Goal: Task Accomplishment & Management: Manage account settings

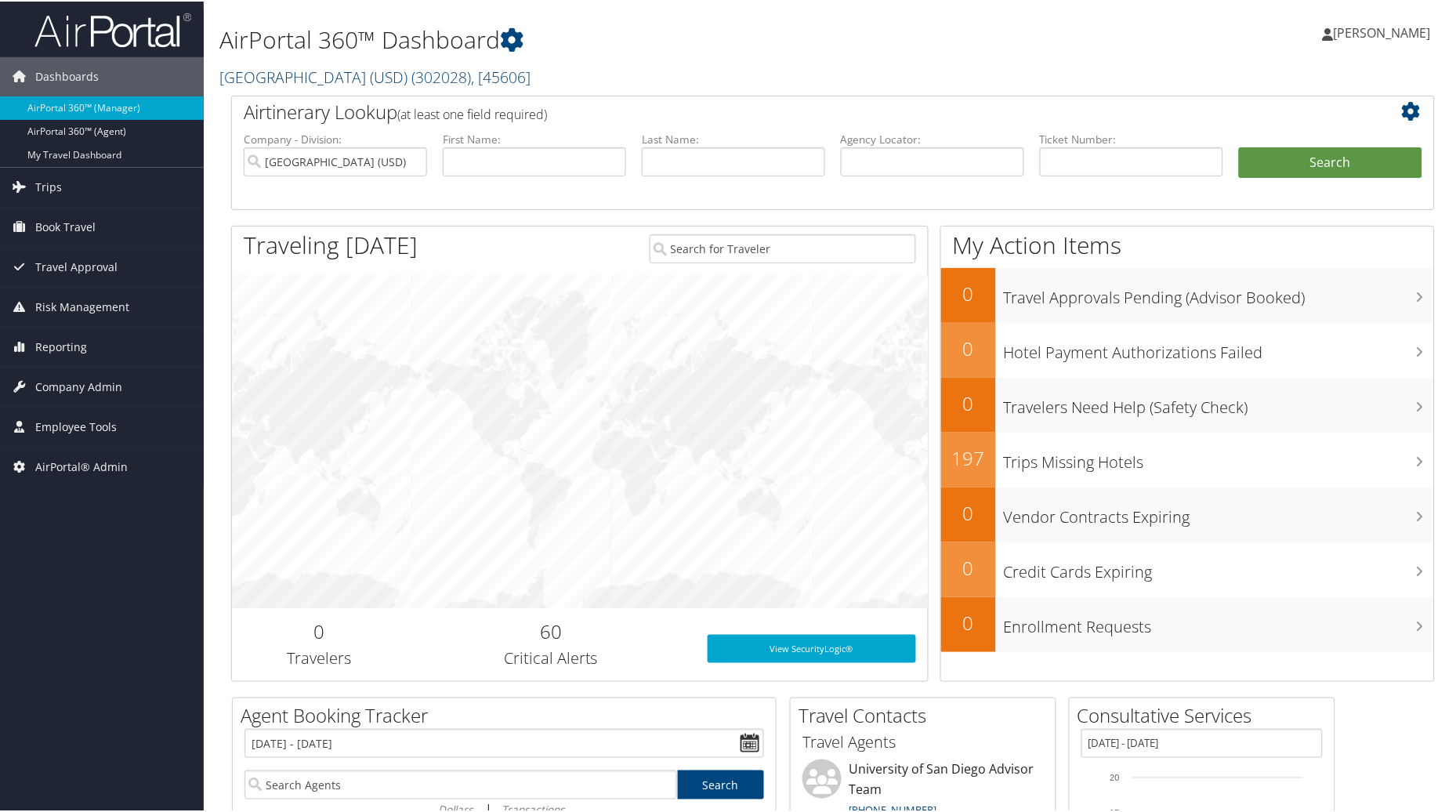
click at [415, 71] on link "University of San Diego (USD) ( 302028 ) , [ 45606 ]" at bounding box center [374, 76] width 311 height 21
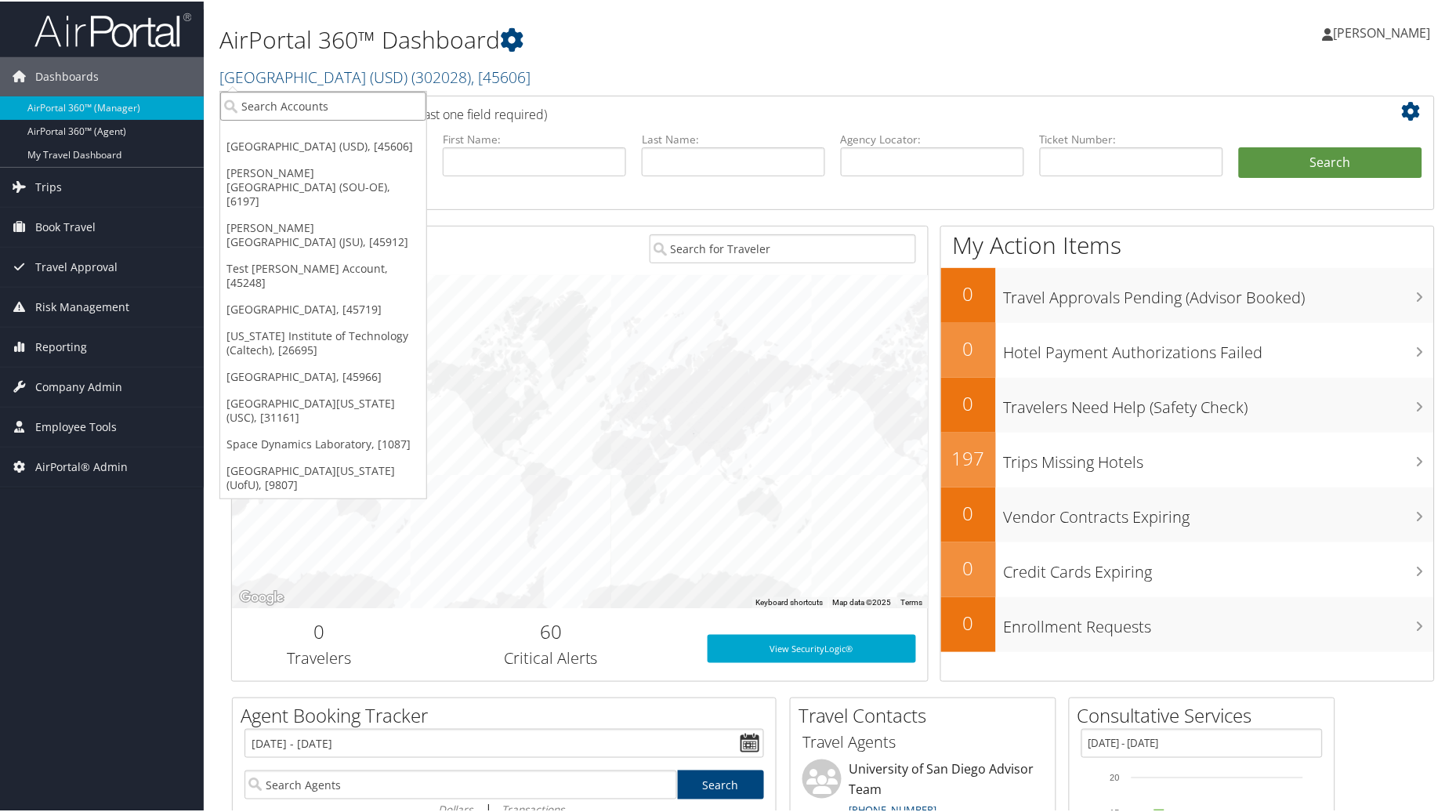
click at [340, 110] on input "search" at bounding box center [323, 104] width 206 height 29
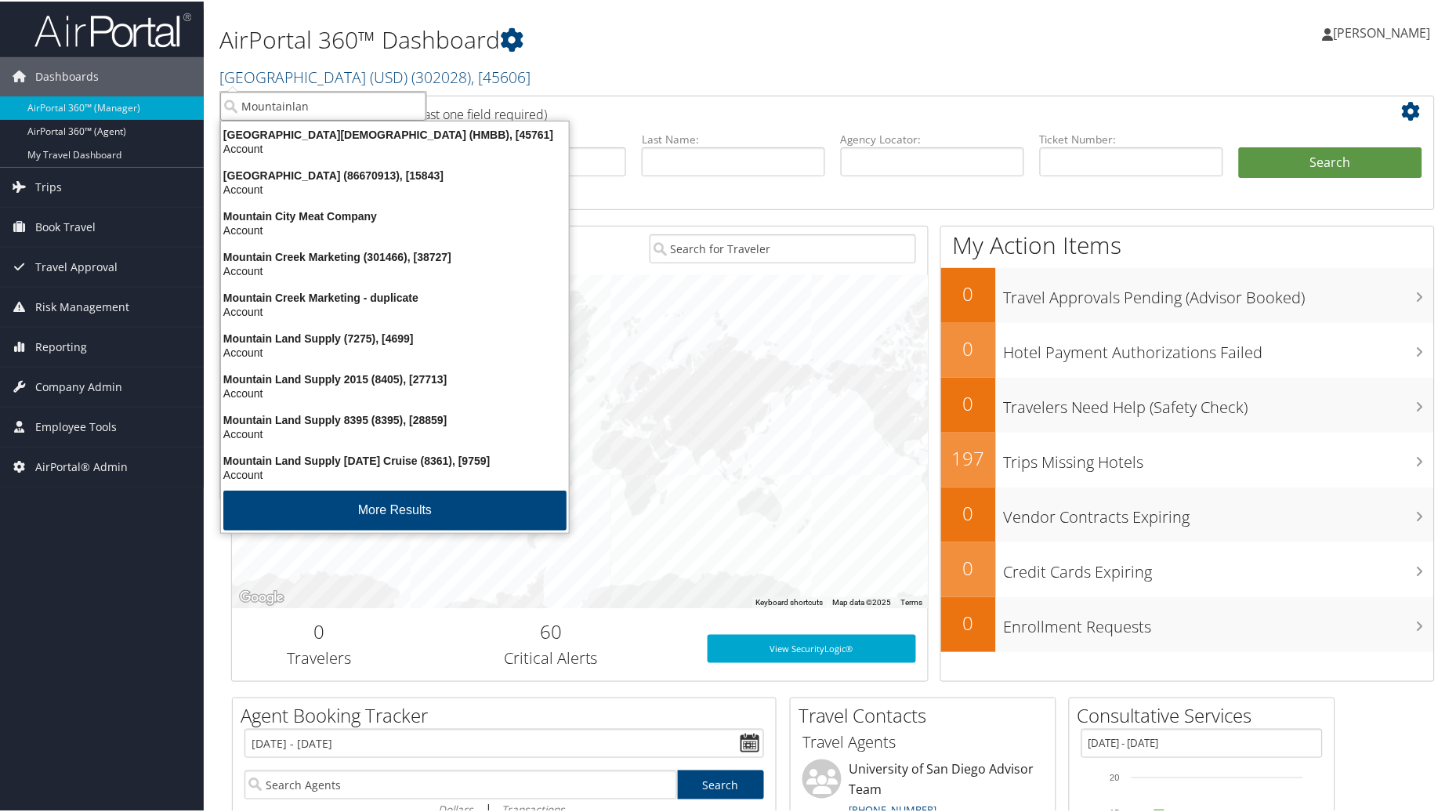
type input "Mountainland"
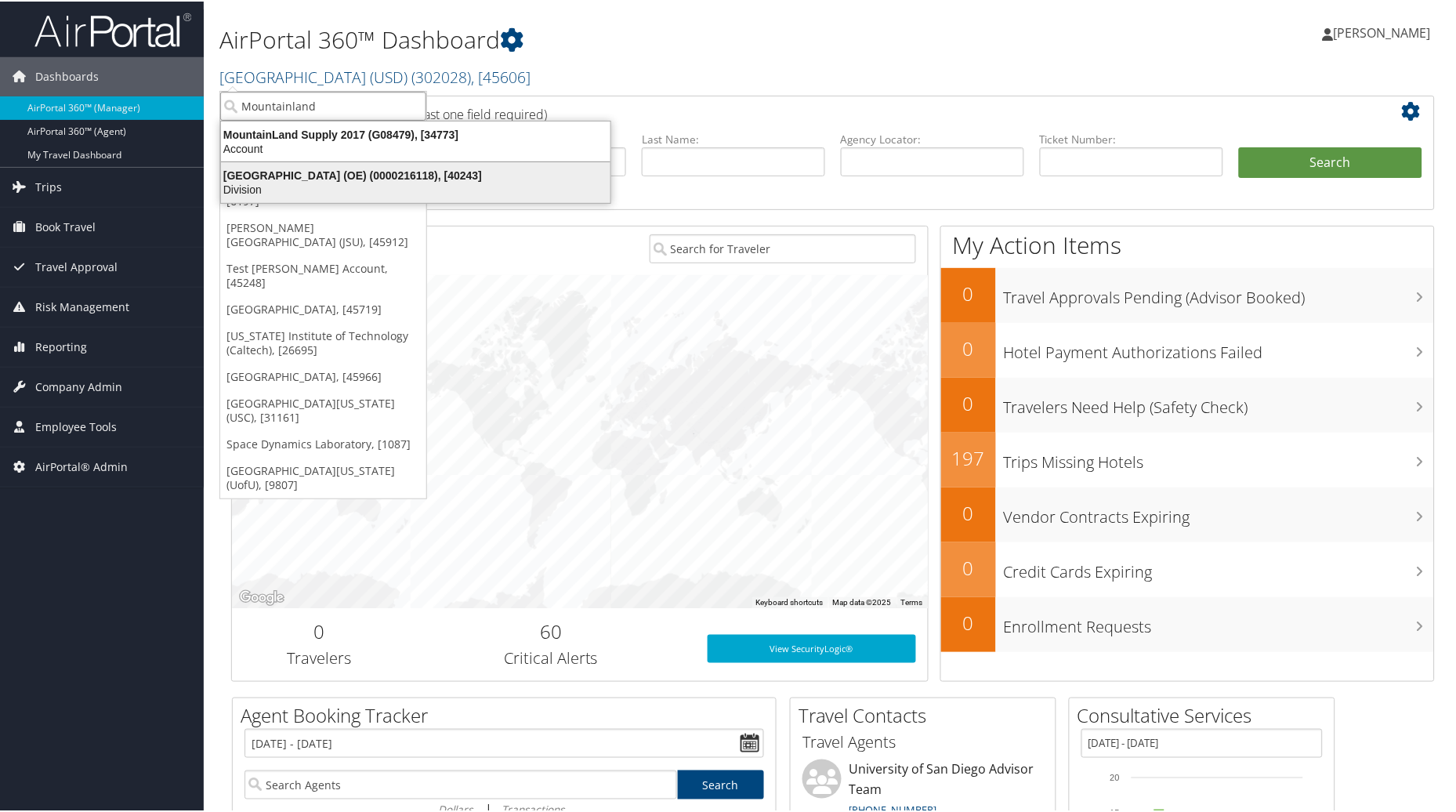
click at [338, 194] on div "Division" at bounding box center [416, 187] width 408 height 14
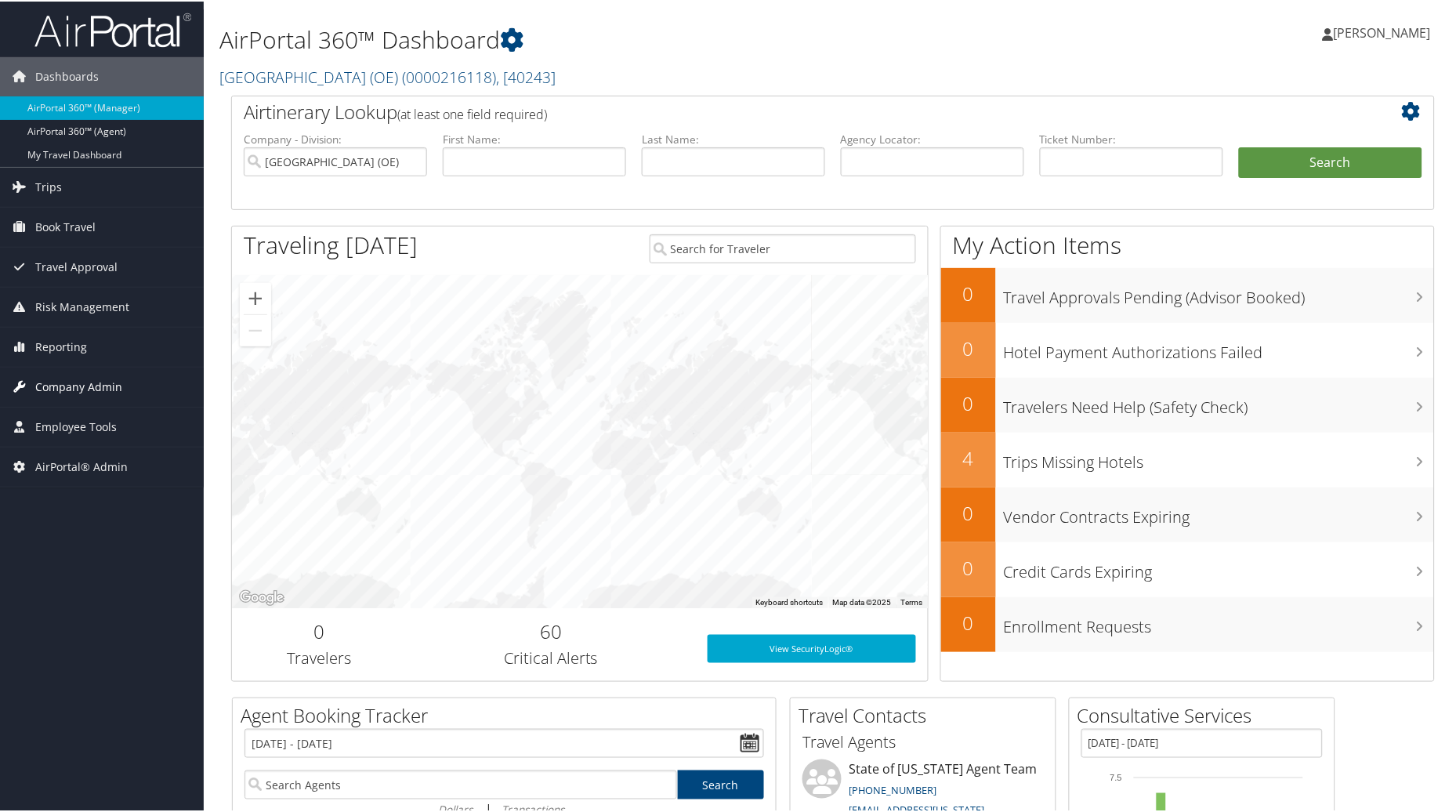
click at [68, 381] on span "Company Admin" at bounding box center [78, 385] width 87 height 39
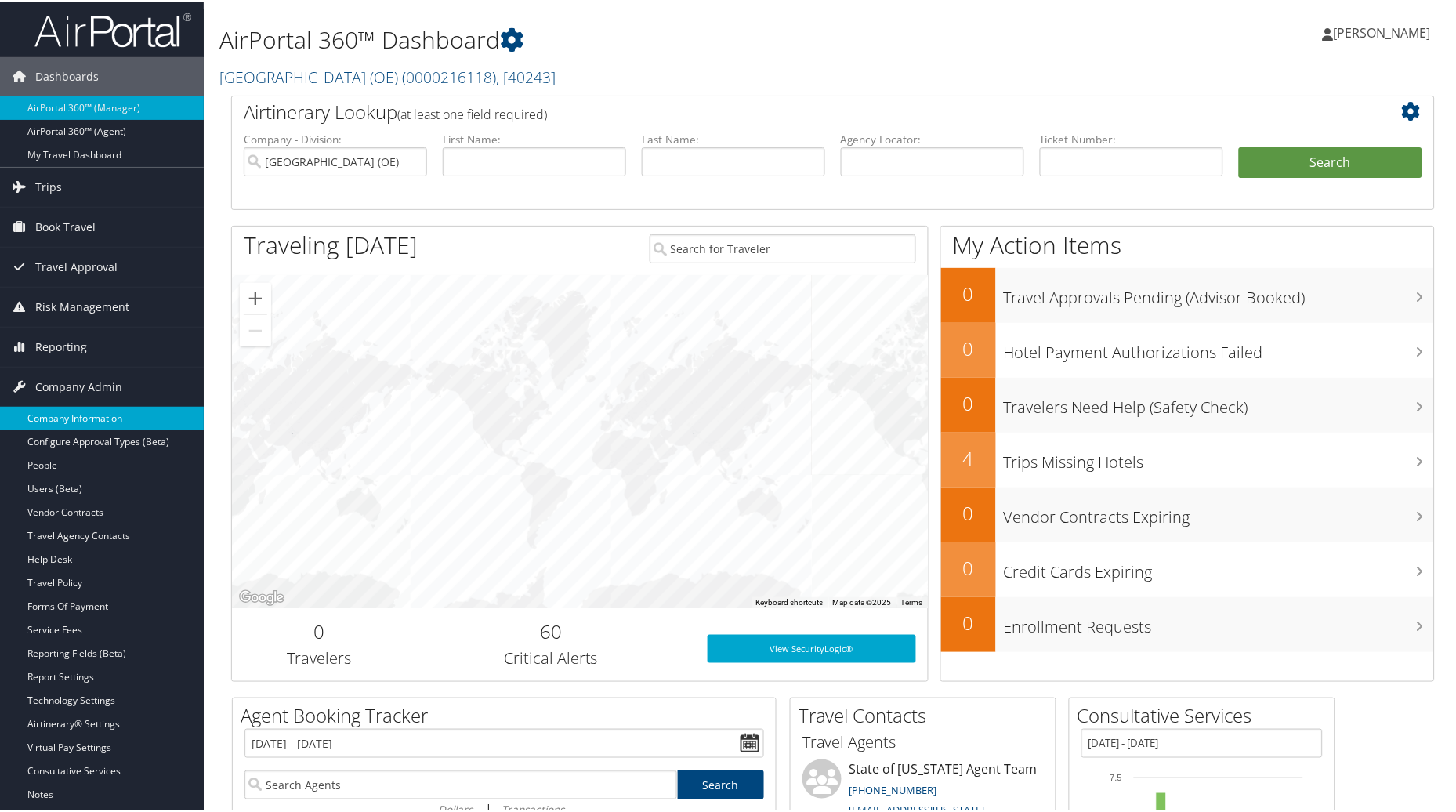
click at [80, 413] on link "Company Information" at bounding box center [101, 416] width 203 height 24
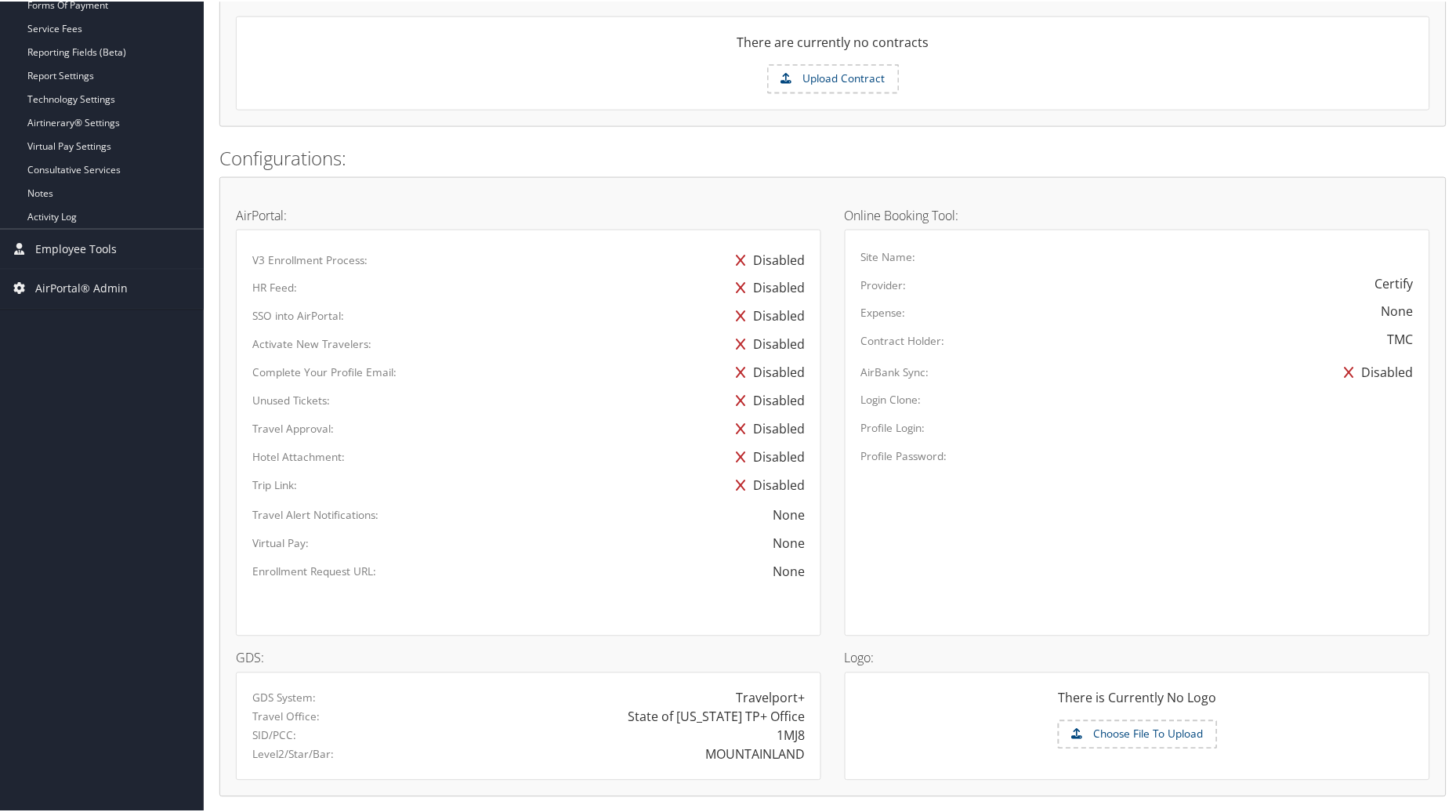
scroll to position [680, 0]
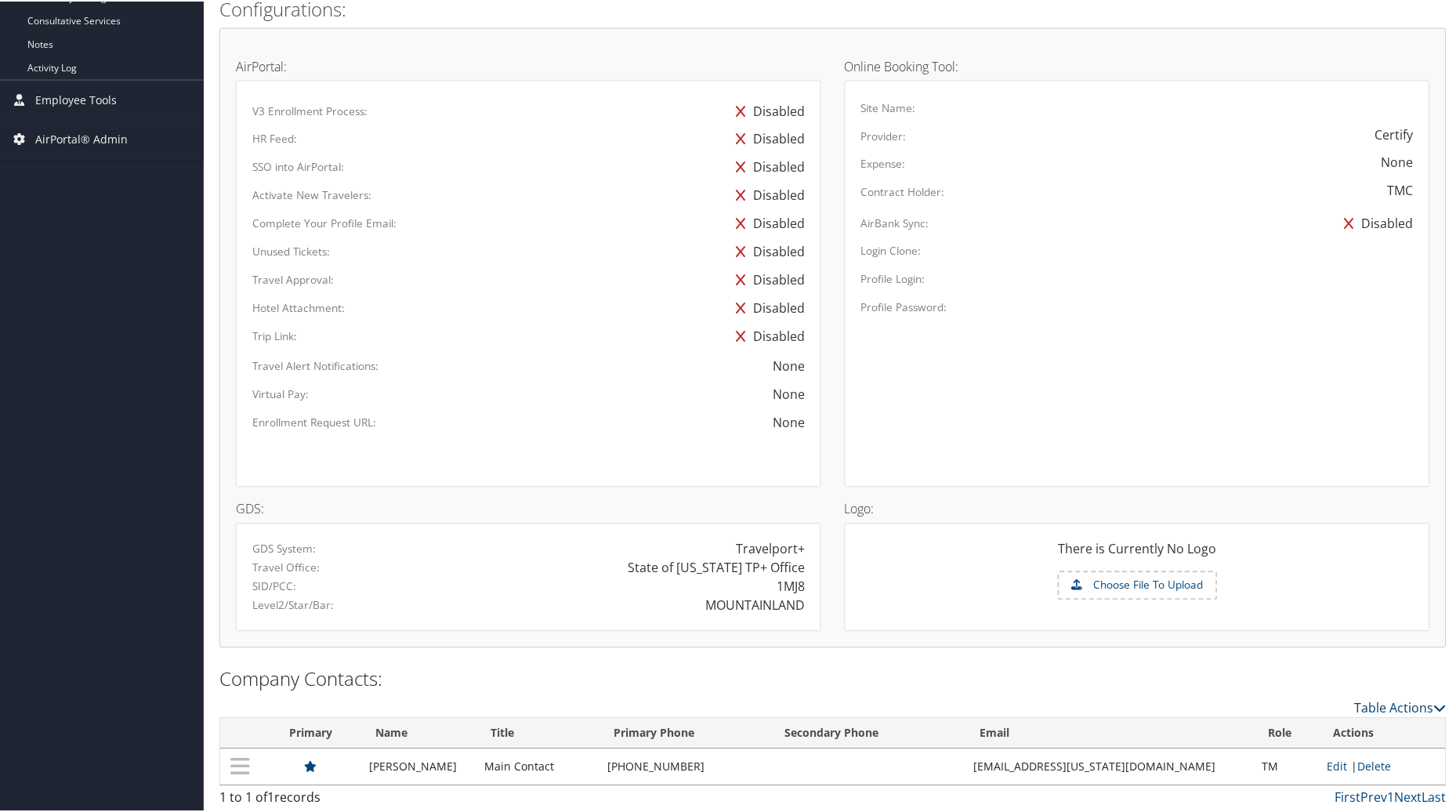
click at [1398, 707] on link "Table Actions" at bounding box center [1400, 706] width 92 height 17
click at [1299, 733] on link "New Contact" at bounding box center [1337, 729] width 206 height 26
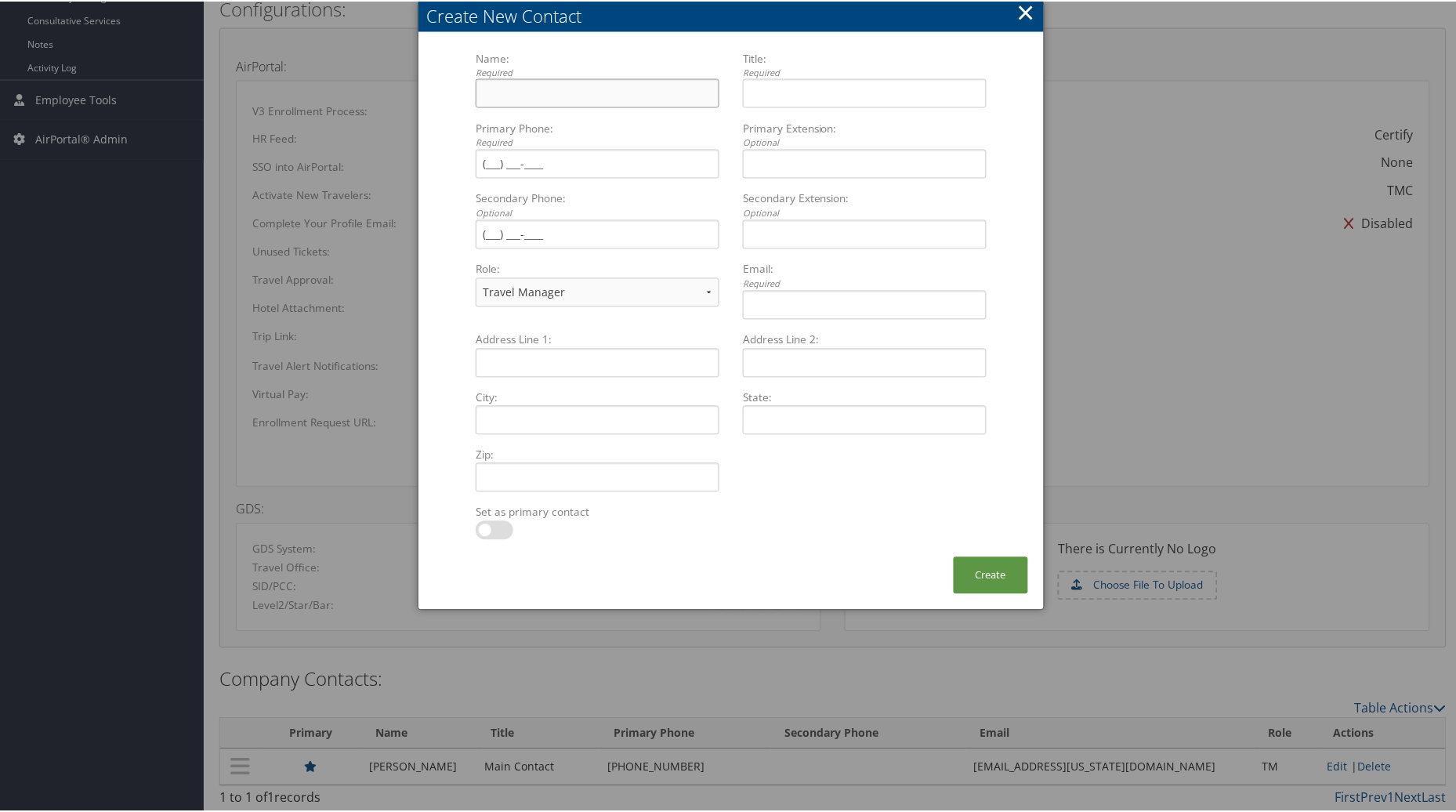
click at [491, 89] on input "Name: Required Multiple values The selected items contain different values for …" at bounding box center [598, 92] width 244 height 29
type input "Gavin Skousen"
type input "Accountant, Finance"
click at [492, 150] on input "Primary Phone: Required Multiple values The selected items contain different va…" at bounding box center [598, 163] width 244 height 29
type input "(801) 753-4238"
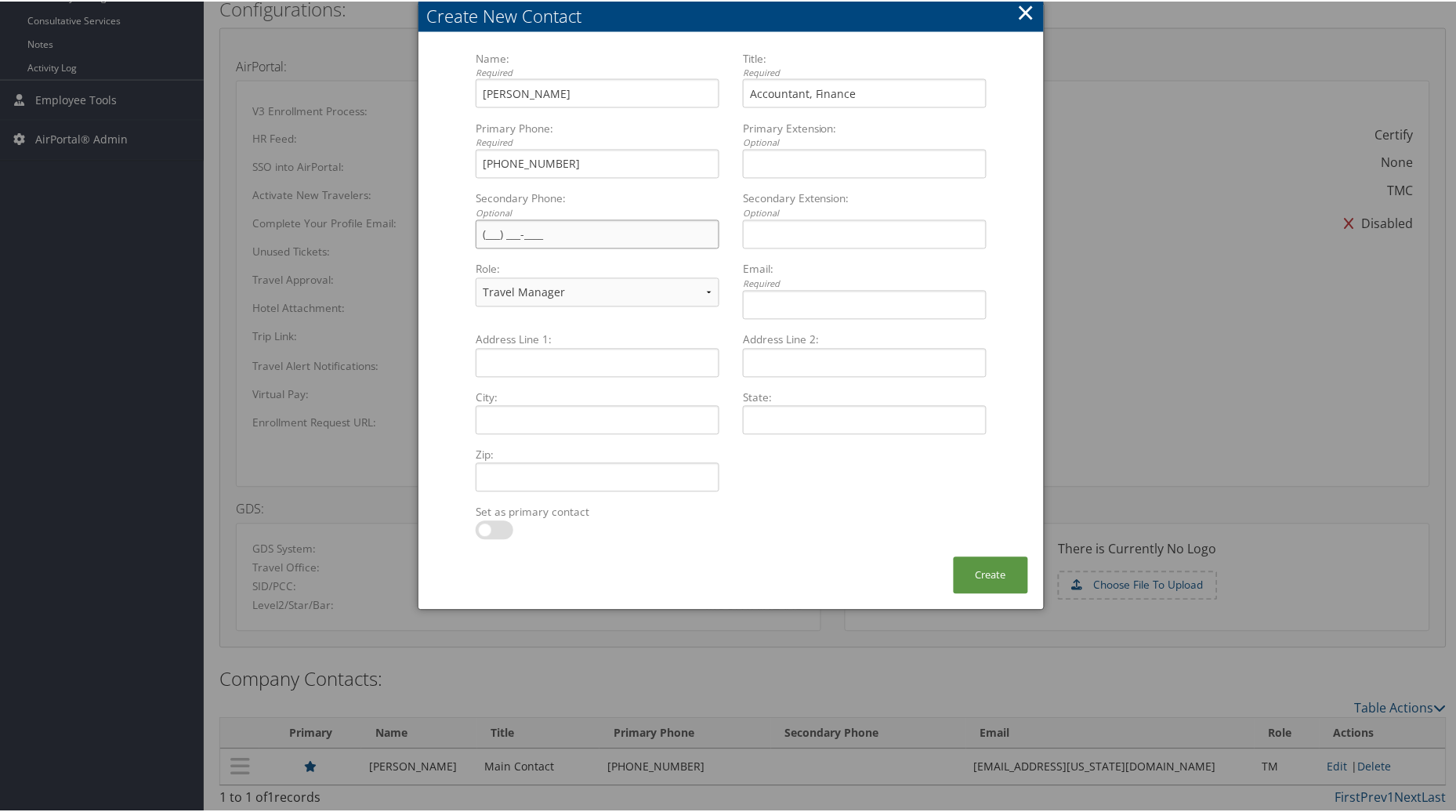
drag, startPoint x: 487, startPoint y: 237, endPoint x: 646, endPoint y: 239, distance: 159.0
click at [492, 237] on input "Secondary Phone: Optional Multiple values The selected items contain different …" at bounding box center [598, 233] width 244 height 29
click at [710, 286] on select "Travel Manager Executive Purchasing/Legal Finance HR Manager Technical contact" at bounding box center [598, 291] width 244 height 29
select select "FA"
click at [476, 277] on select "Travel Manager Executive Purchasing/Legal Finance HR Manager Technical contact" at bounding box center [598, 291] width 244 height 29
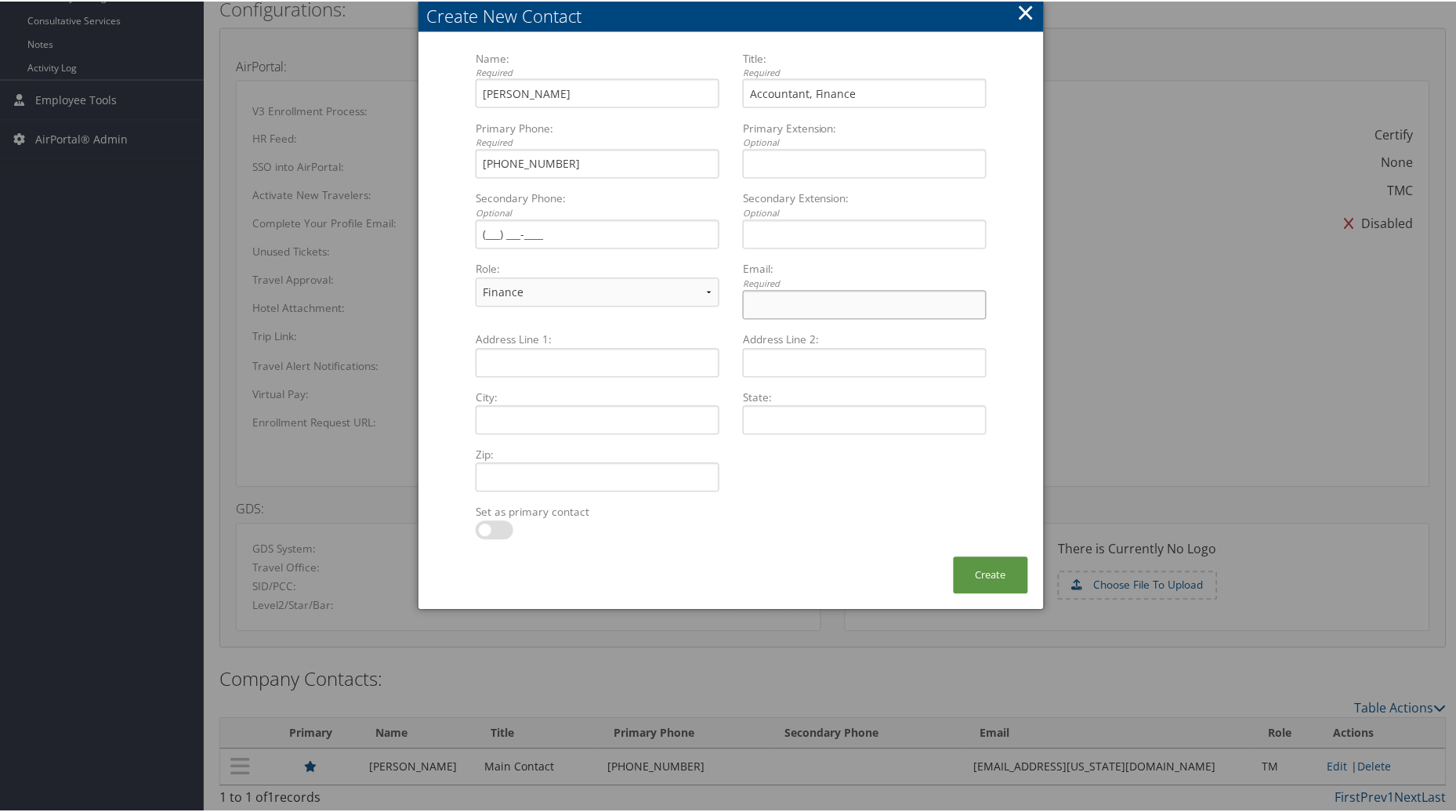
click at [766, 309] on input "Email: Required Multiple values The selected items contain different values for…" at bounding box center [865, 303] width 244 height 29
click at [990, 578] on button "Create" at bounding box center [991, 574] width 75 height 37
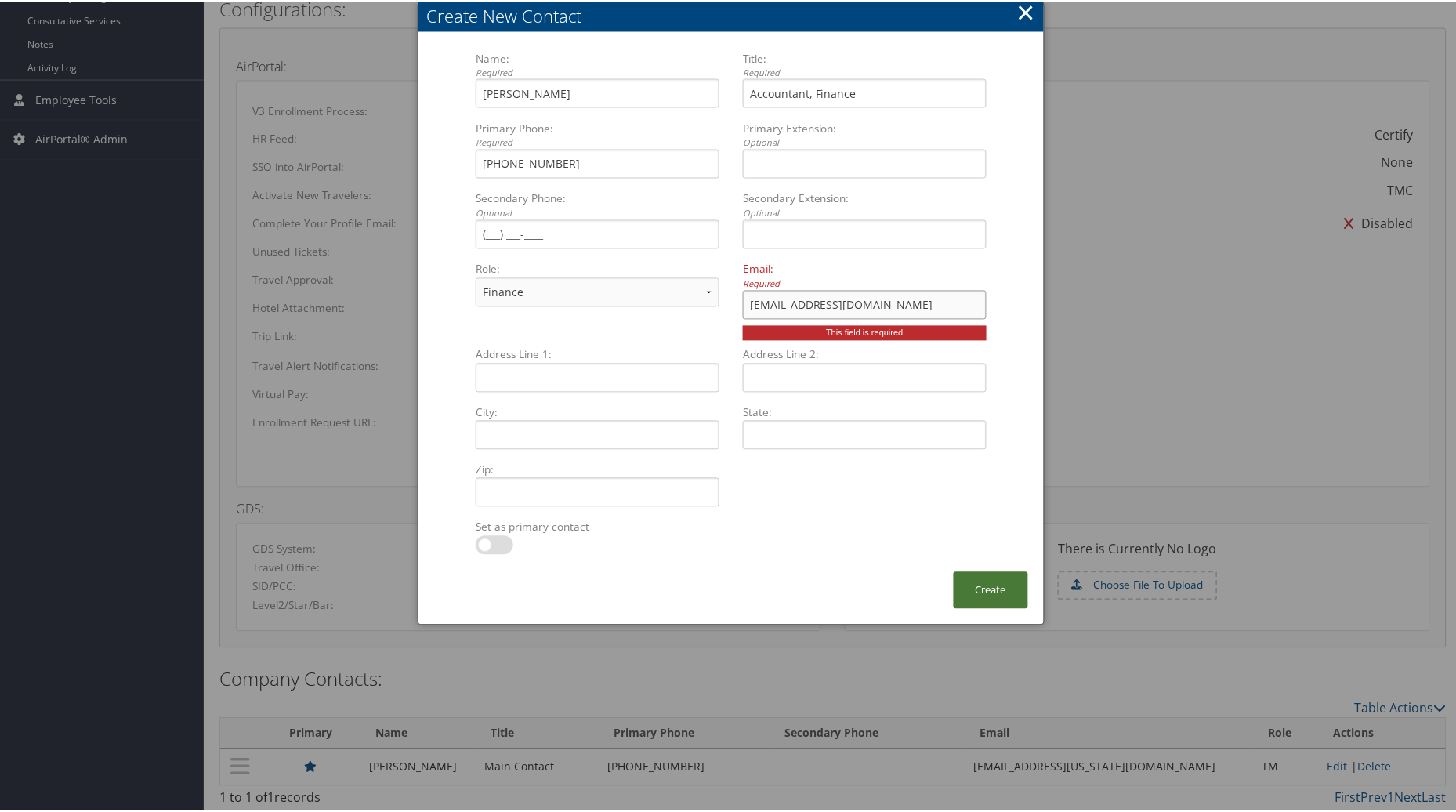
type input "GSkousen@mtech.edu"
click at [987, 580] on button "Create" at bounding box center [991, 588] width 75 height 37
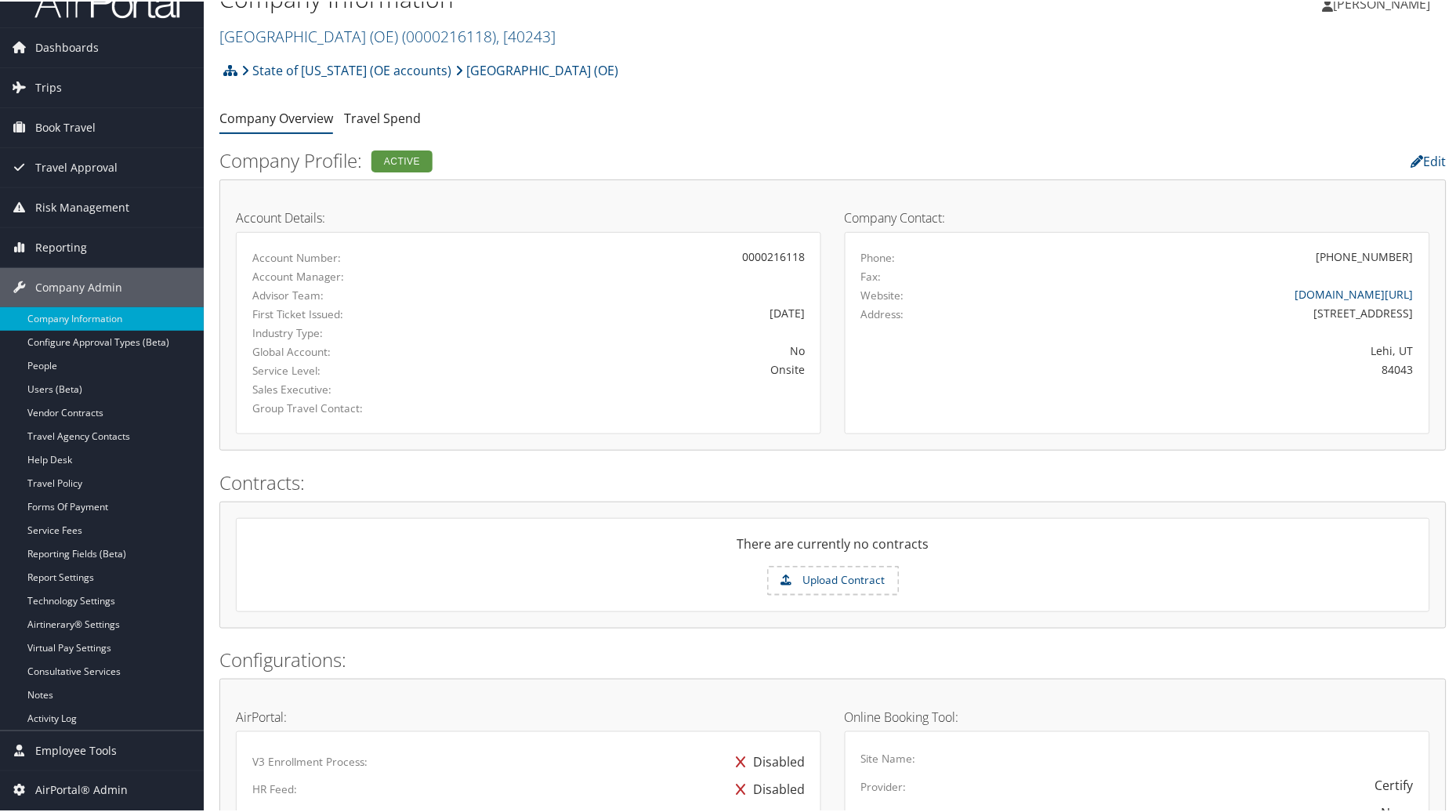
scroll to position [0, 0]
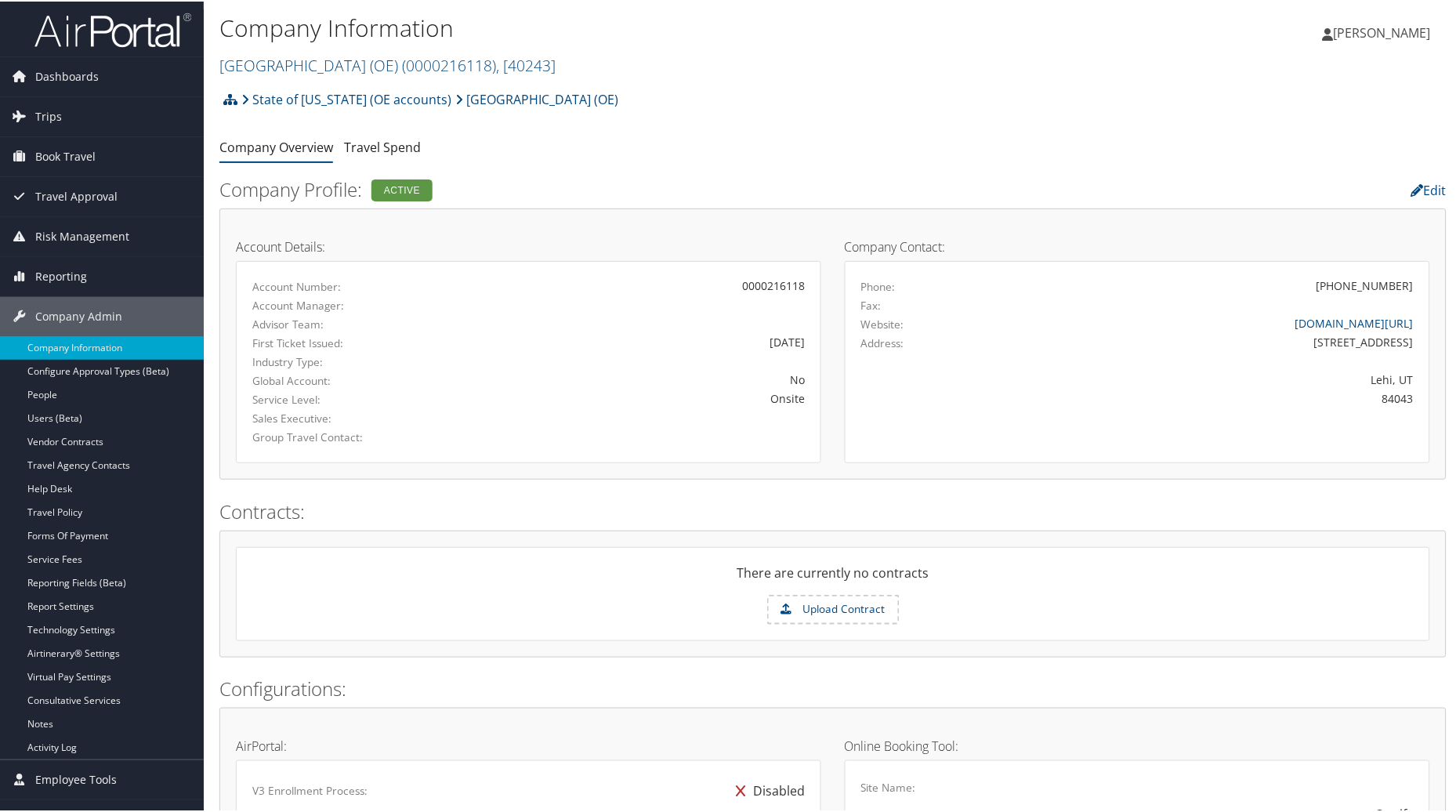
drag, startPoint x: 1462, startPoint y: 74, endPoint x: 1462, endPoint y: 129, distance: 55.0
click at [1455, 129] on html "Menu Dashboards ► AirPortal 360™ (Manager) AirPortal 360™ (Agent) My Travel Das…" at bounding box center [731, 406] width 1462 height 812
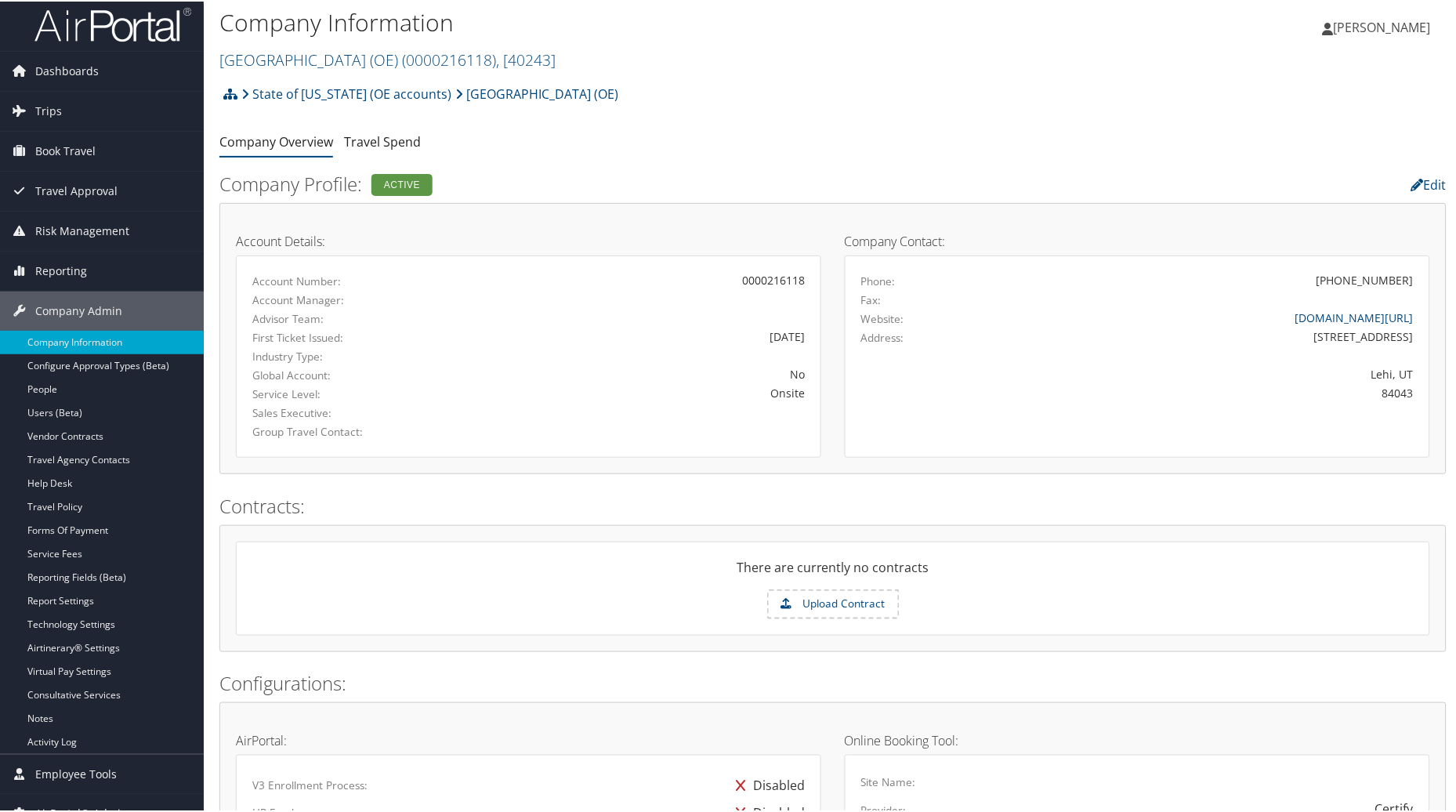
scroll to position [2, 0]
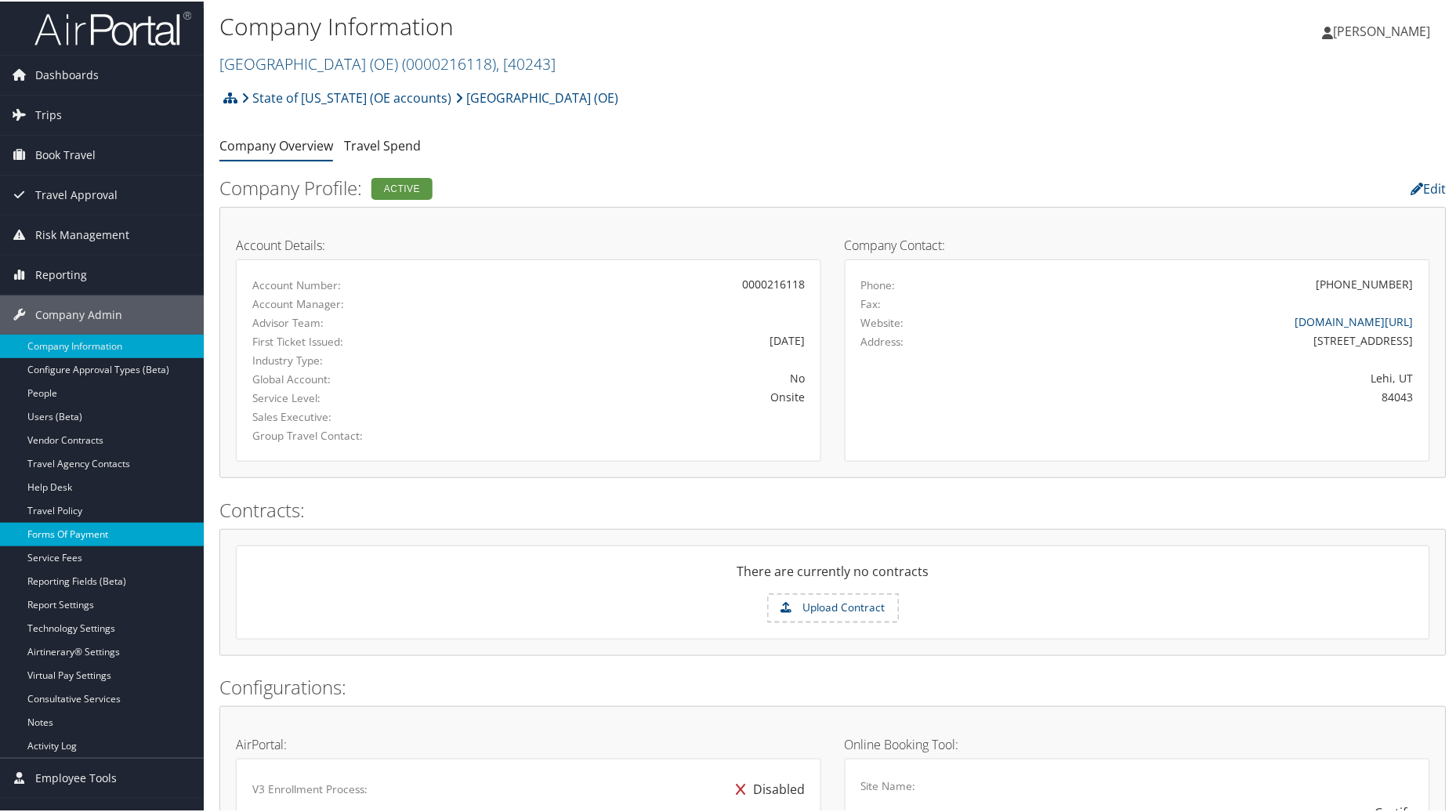
click at [49, 528] on link "Forms Of Payment" at bounding box center [101, 532] width 203 height 24
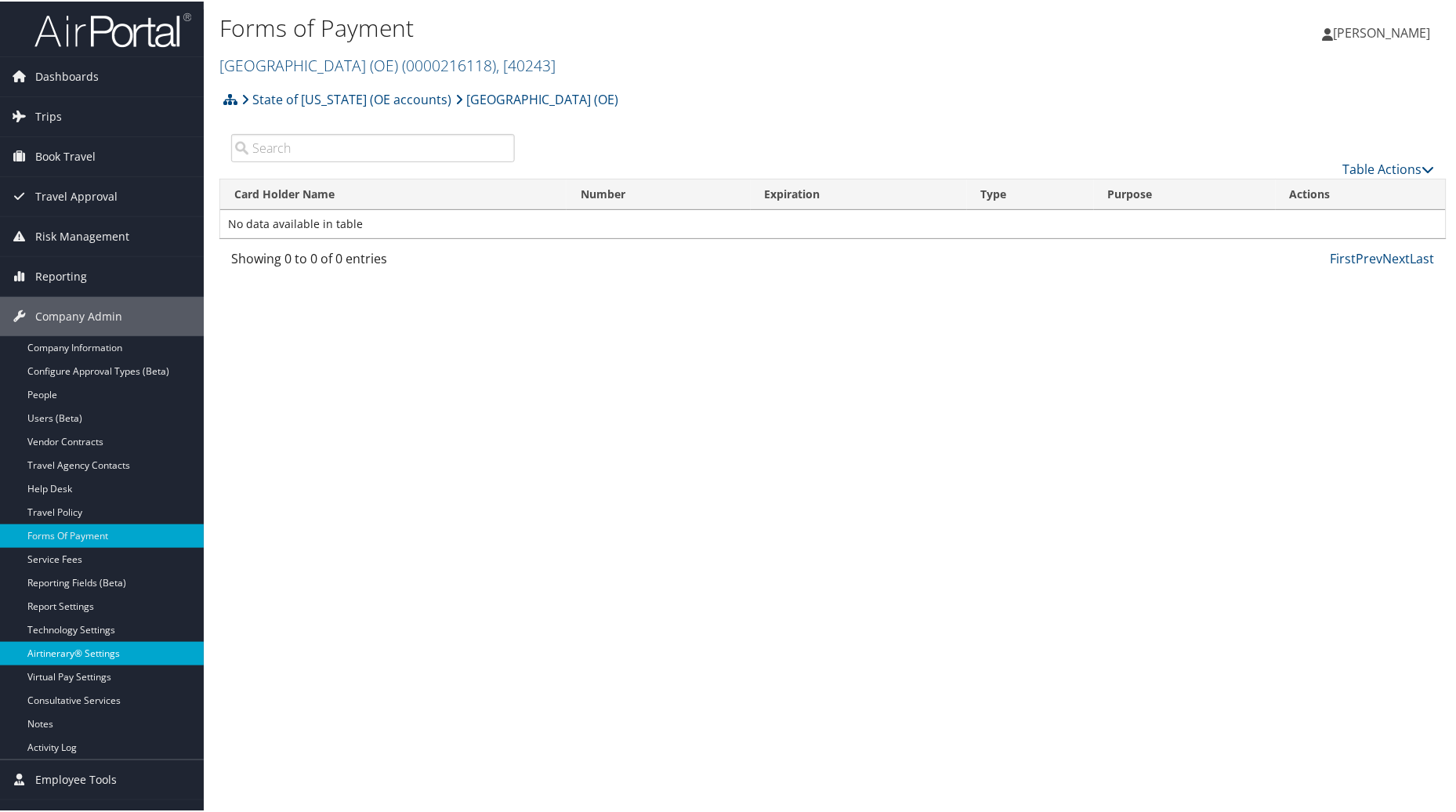
click at [62, 653] on link "Airtinerary® Settings" at bounding box center [101, 651] width 203 height 24
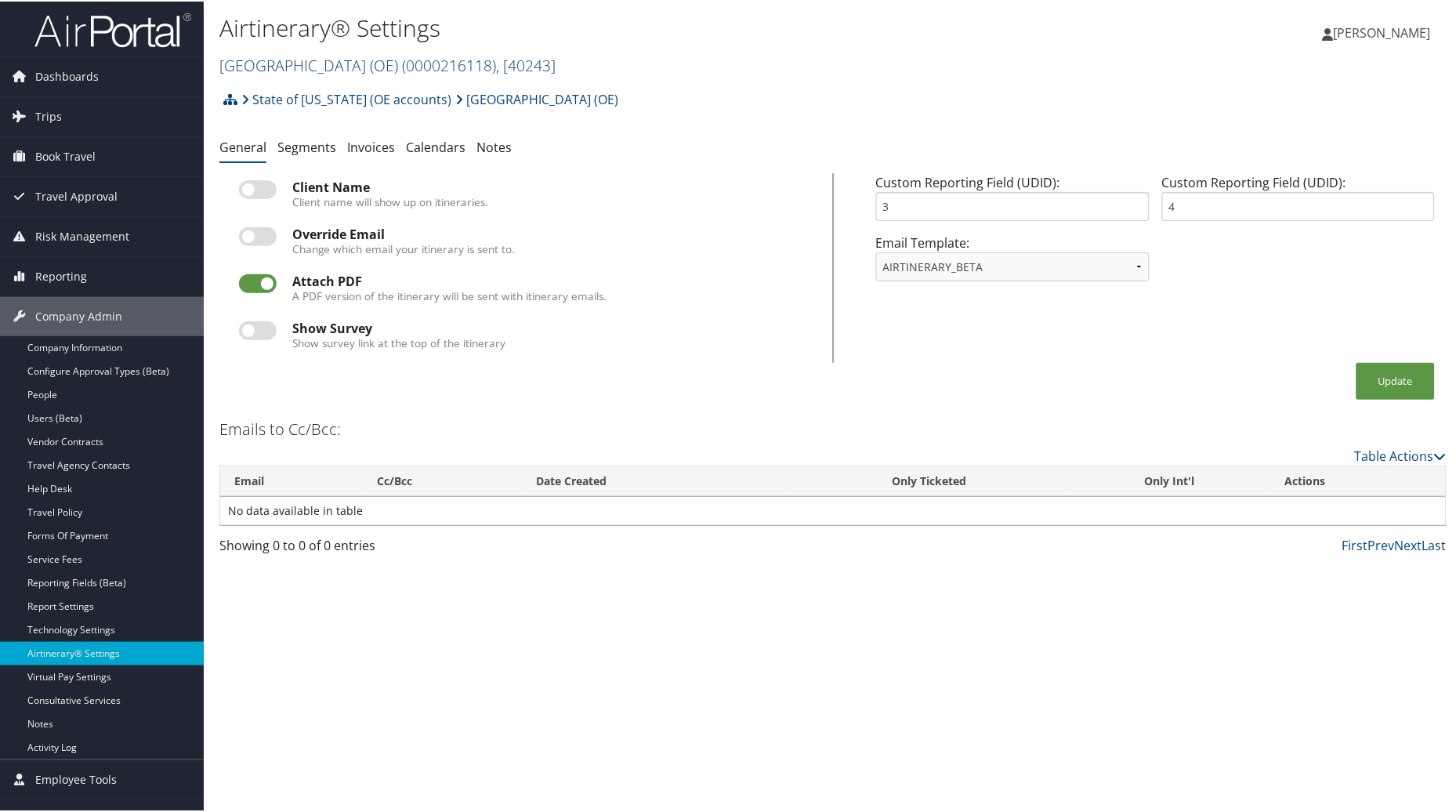
click at [362, 61] on link "[GEOGRAPHIC_DATA] (OE) ( 0000216118 ) , [ 40243 ]" at bounding box center [388, 63] width 337 height 21
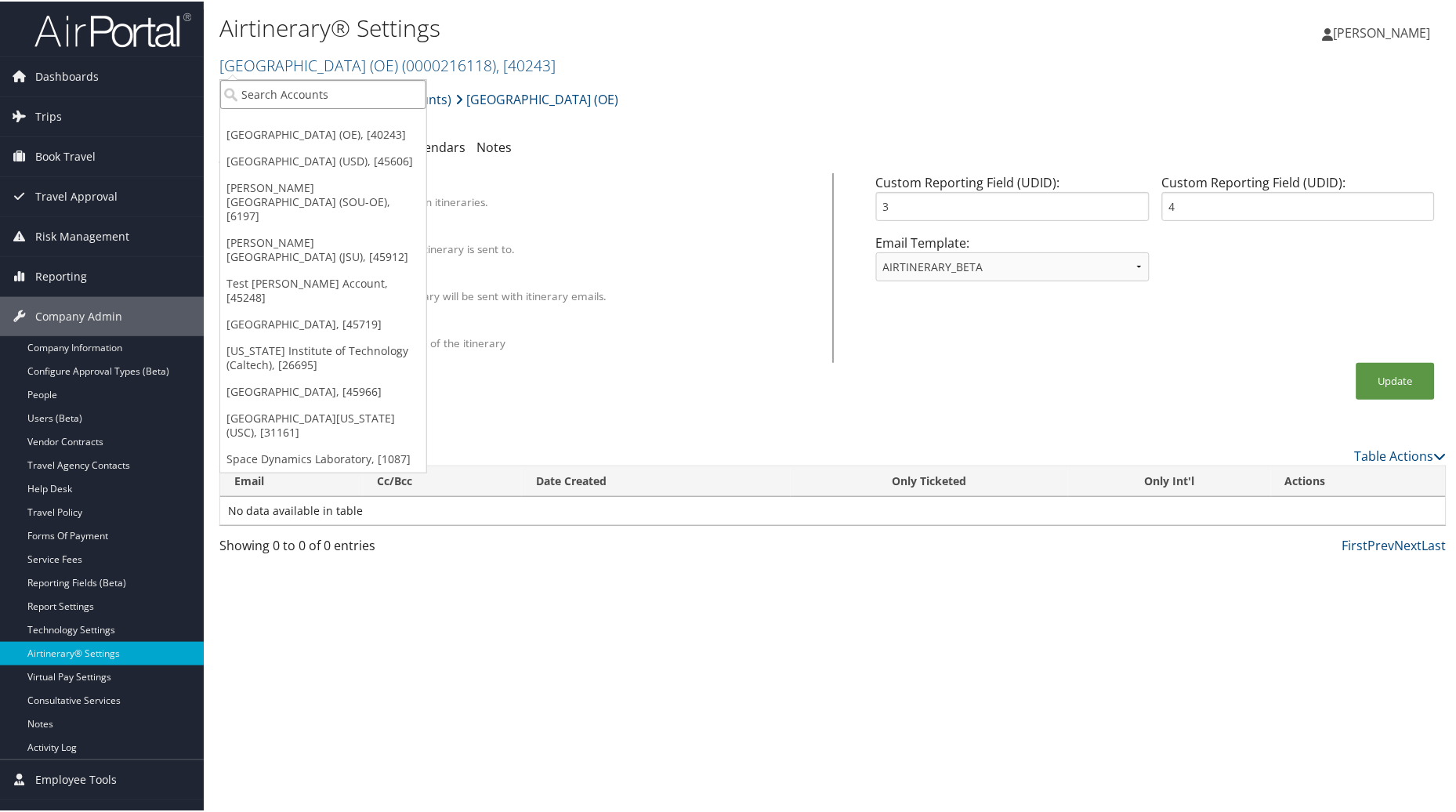
click at [277, 103] on input "search" at bounding box center [323, 93] width 206 height 29
type input "Rice"
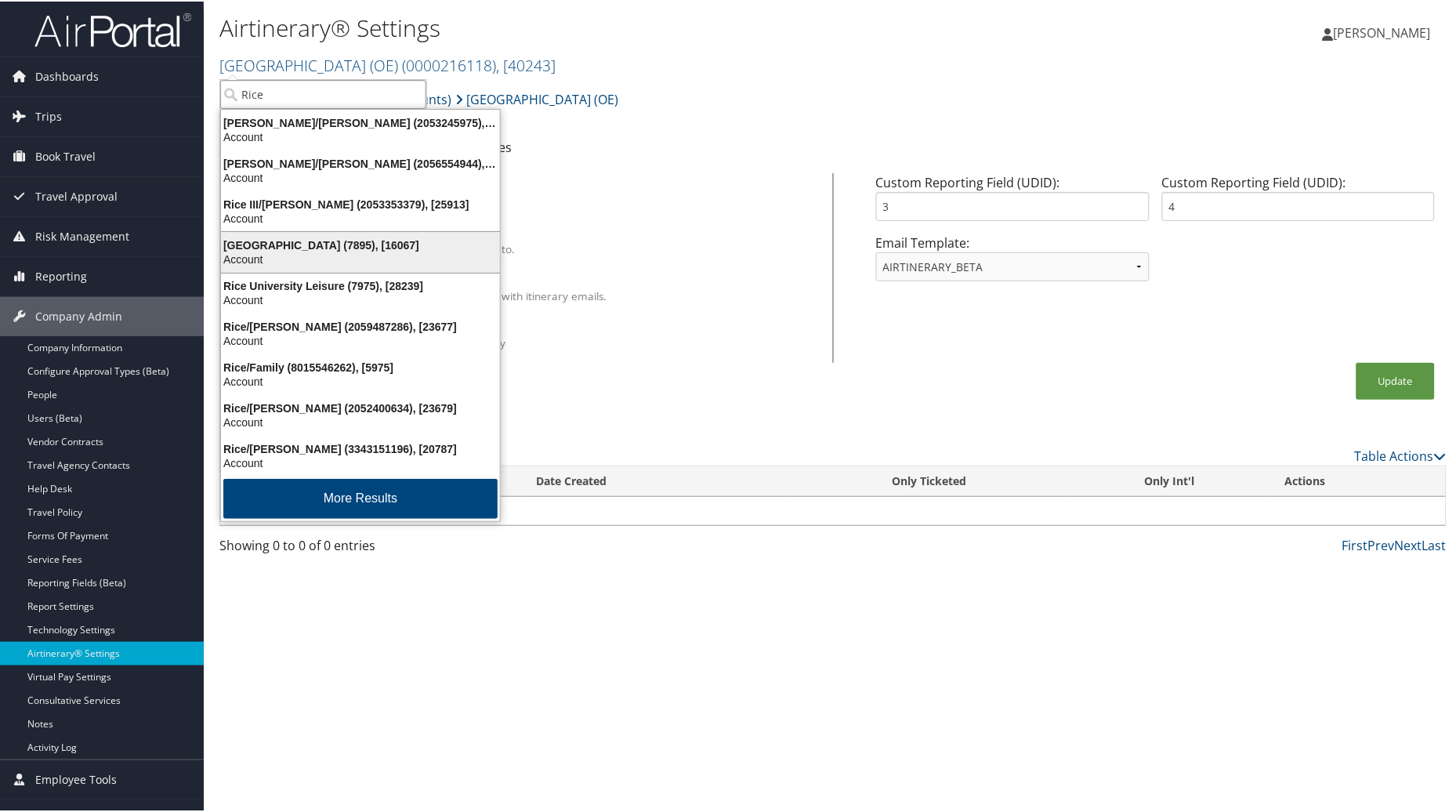
click at [265, 254] on div "Account" at bounding box center [360, 257] width 298 height 14
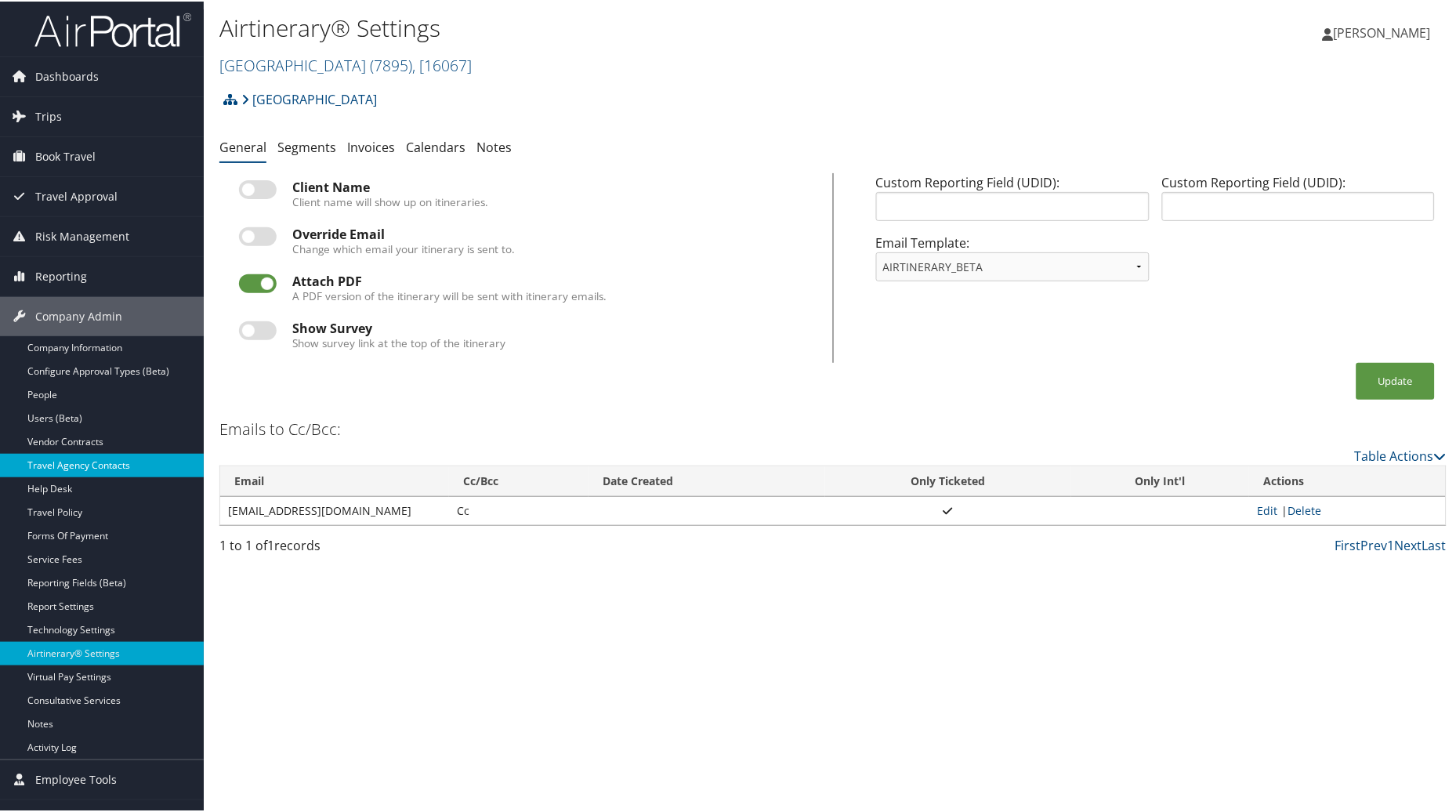
click at [79, 463] on link "Travel Agency Contacts" at bounding box center [101, 463] width 203 height 24
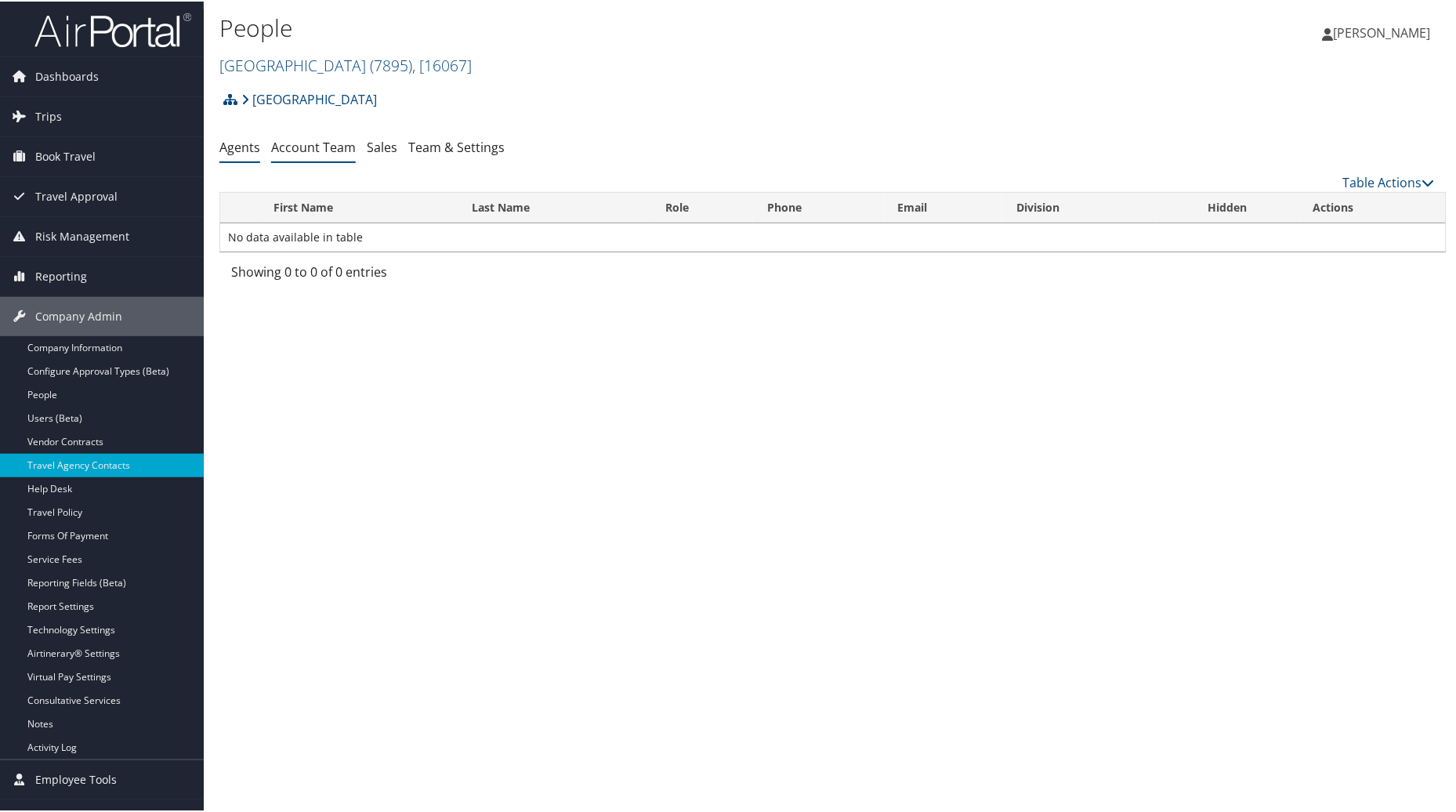
click at [319, 147] on link "Account Team" at bounding box center [314, 146] width 85 height 17
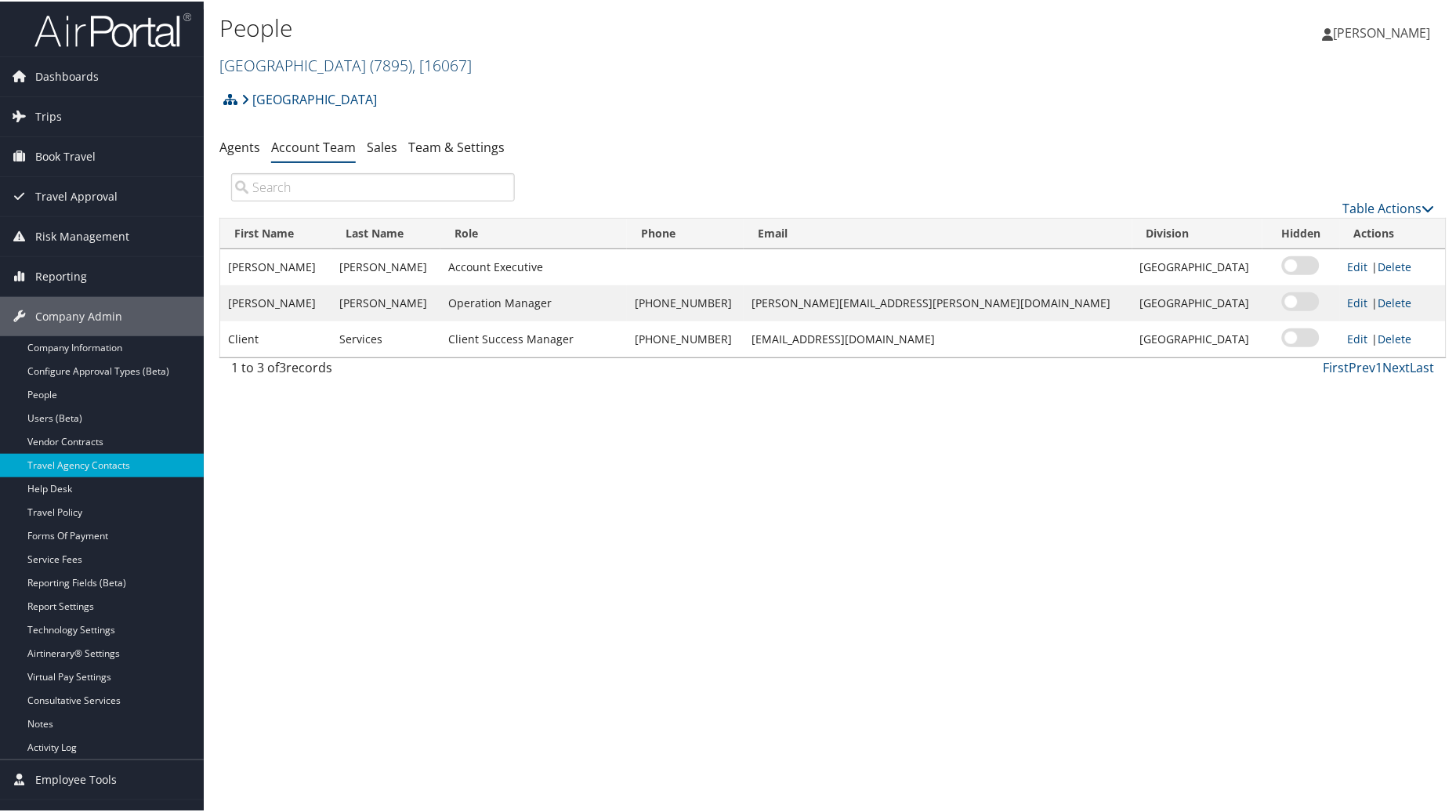
click at [318, 63] on link "[GEOGRAPHIC_DATA] ( 7895 ) , [ 16067 ]" at bounding box center [345, 63] width 252 height 21
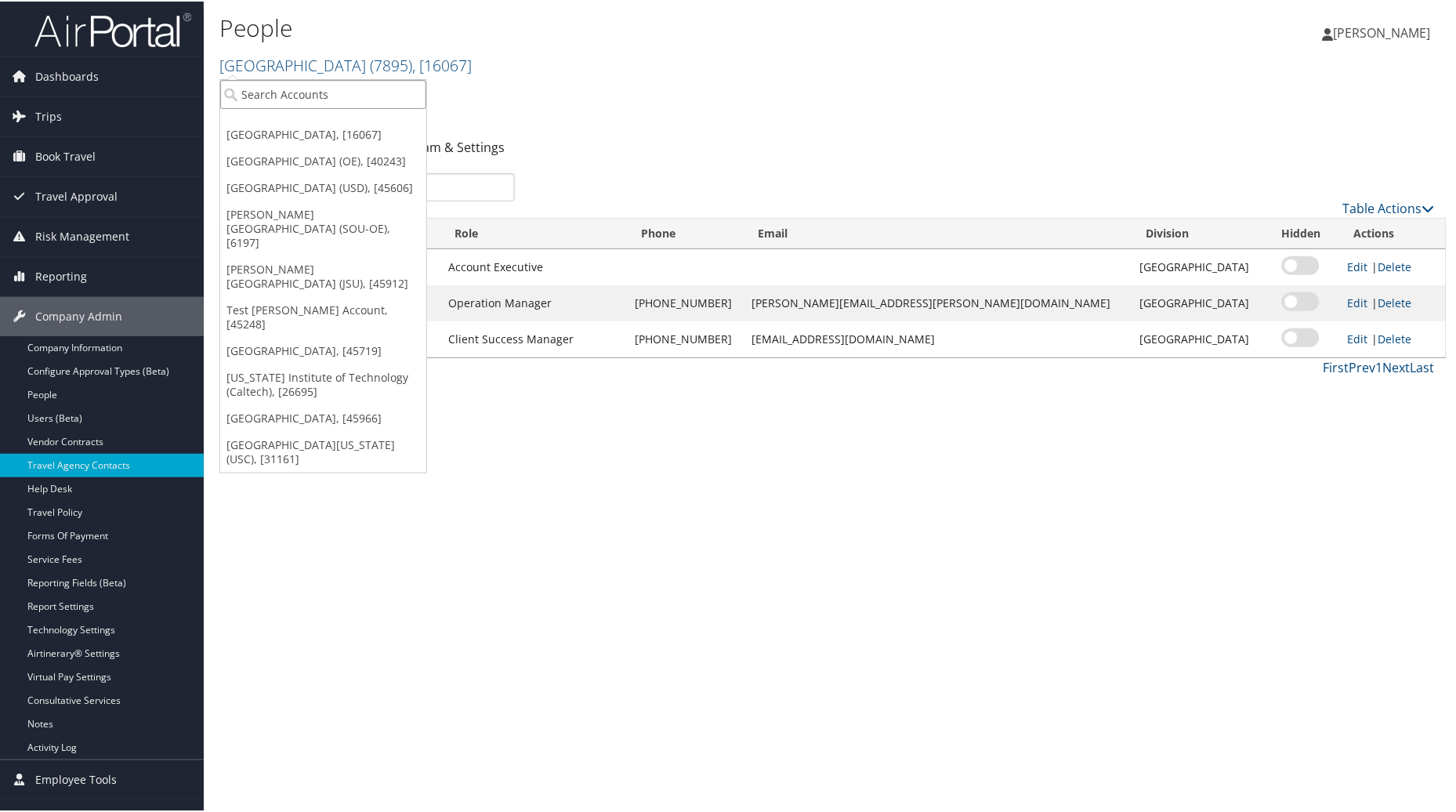
type input "c"
click at [293, 85] on input "c" at bounding box center [323, 93] width 206 height 29
type input "s"
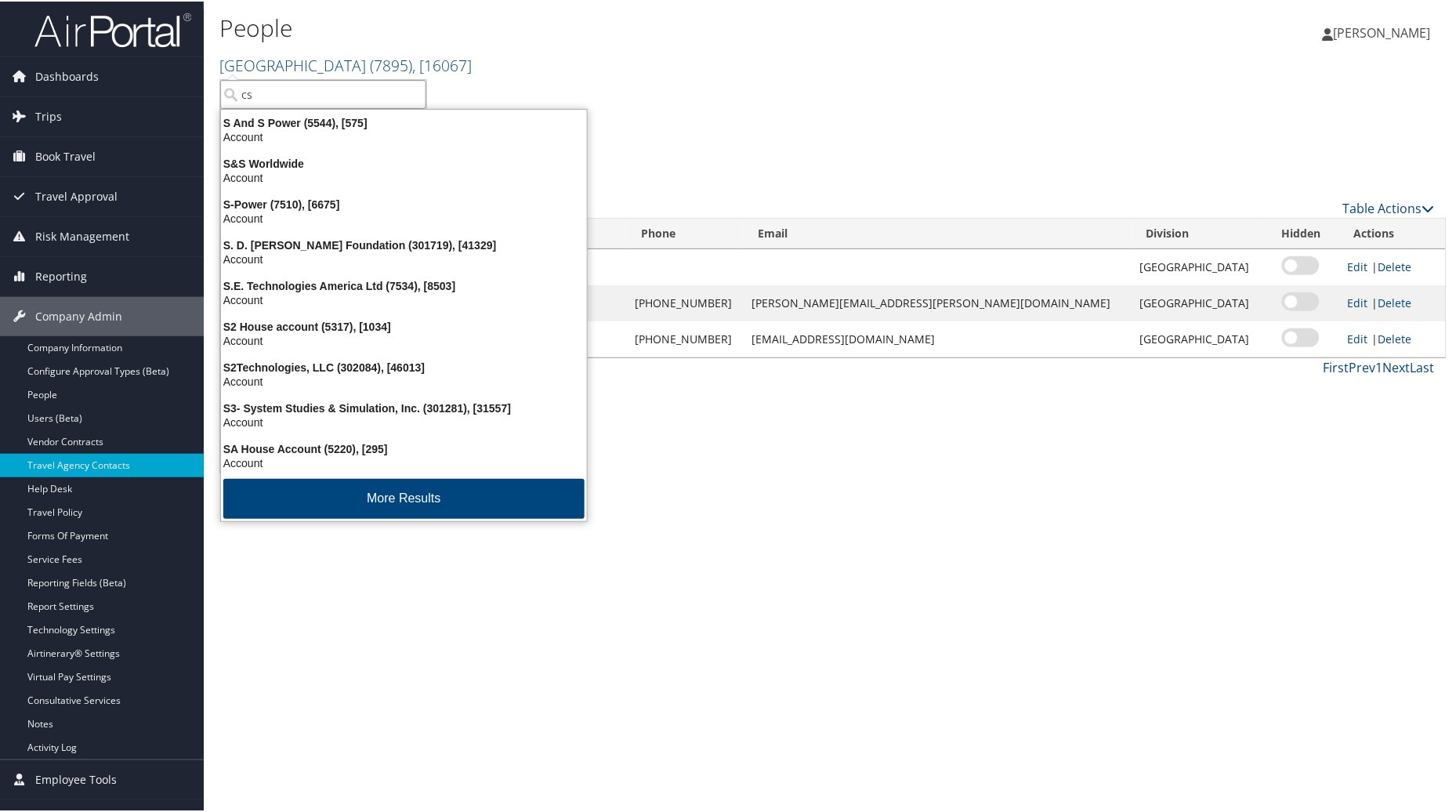
type input "csu"
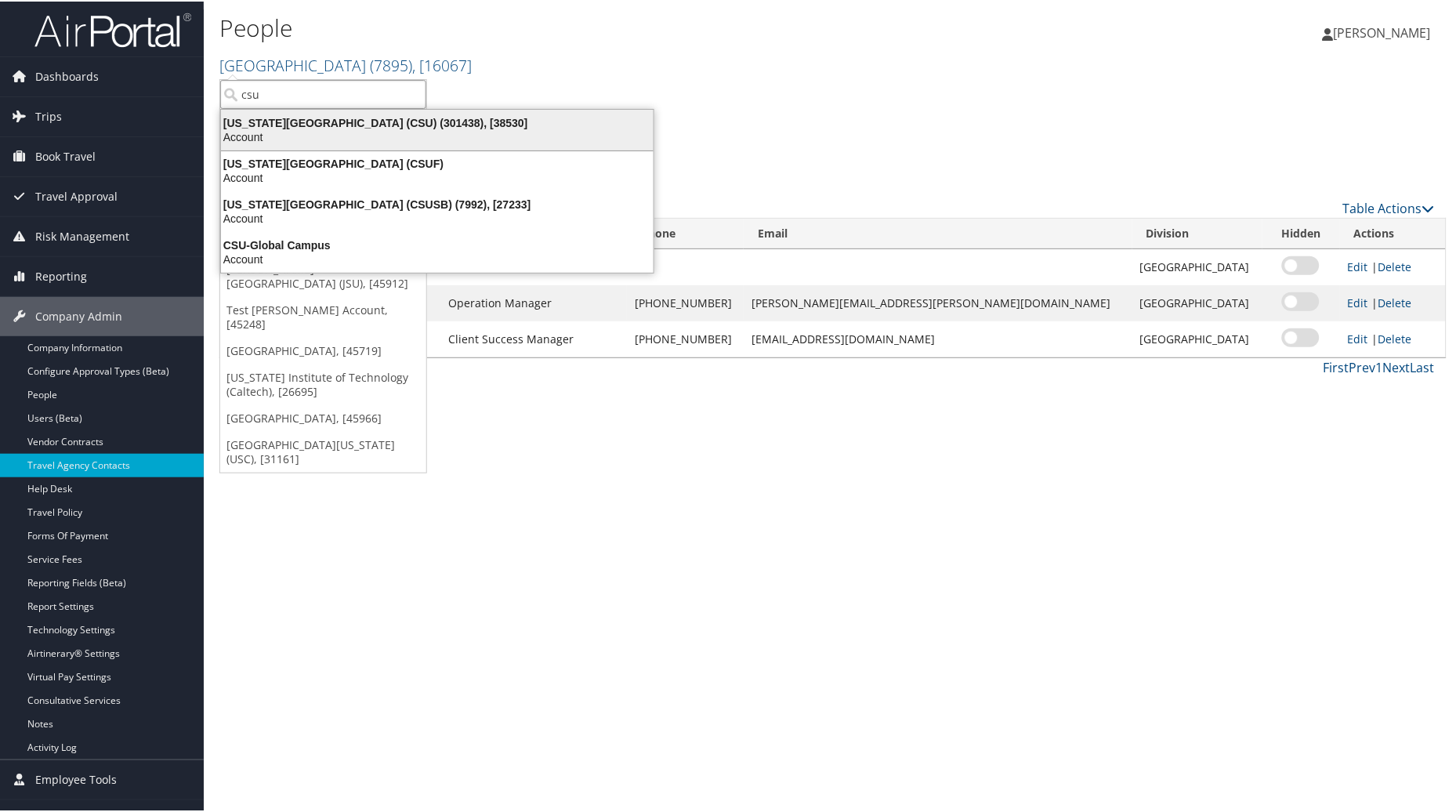
click at [284, 134] on div "Account" at bounding box center [437, 135] width 451 height 14
